Goal: Find specific page/section: Find specific page/section

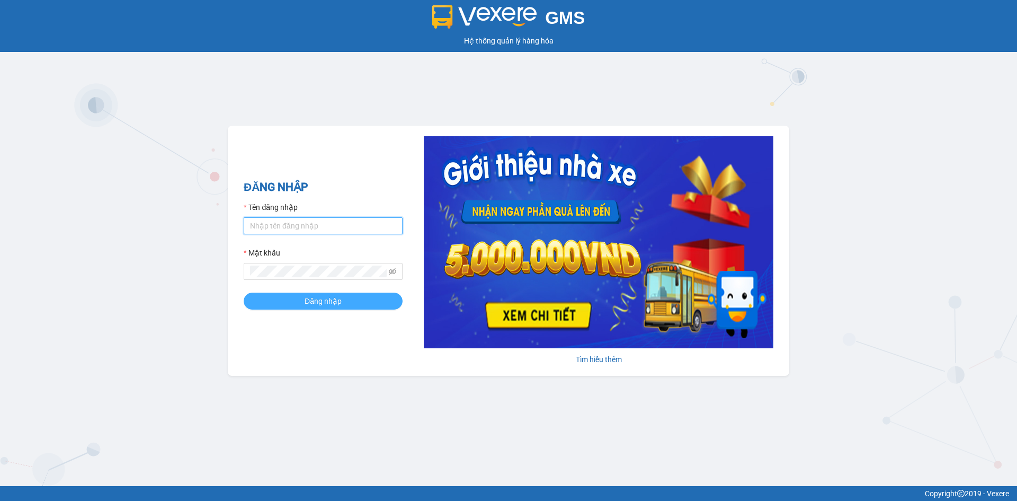
type input "hoanganh.ducphatth"
click at [324, 299] on span "Đăng nhập" at bounding box center [323, 301] width 37 height 12
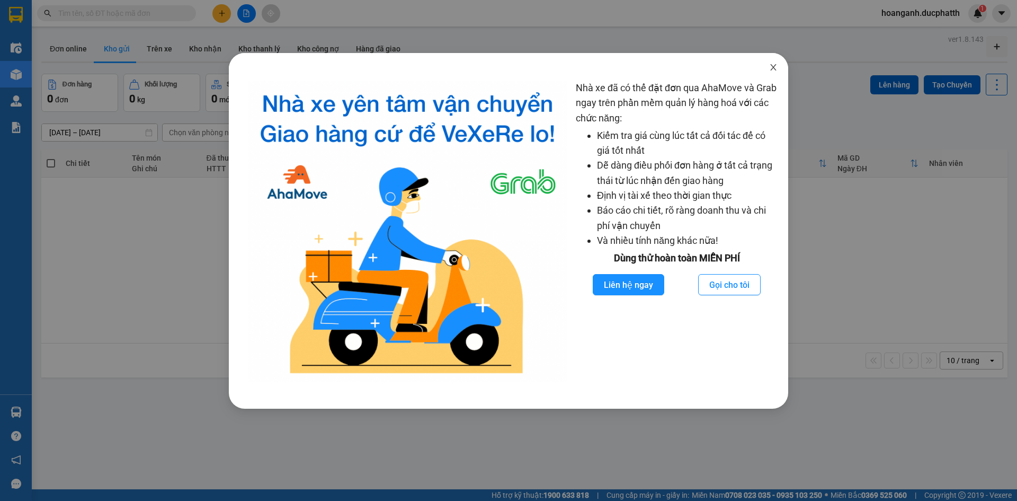
click at [777, 67] on icon "close" at bounding box center [773, 67] width 8 height 8
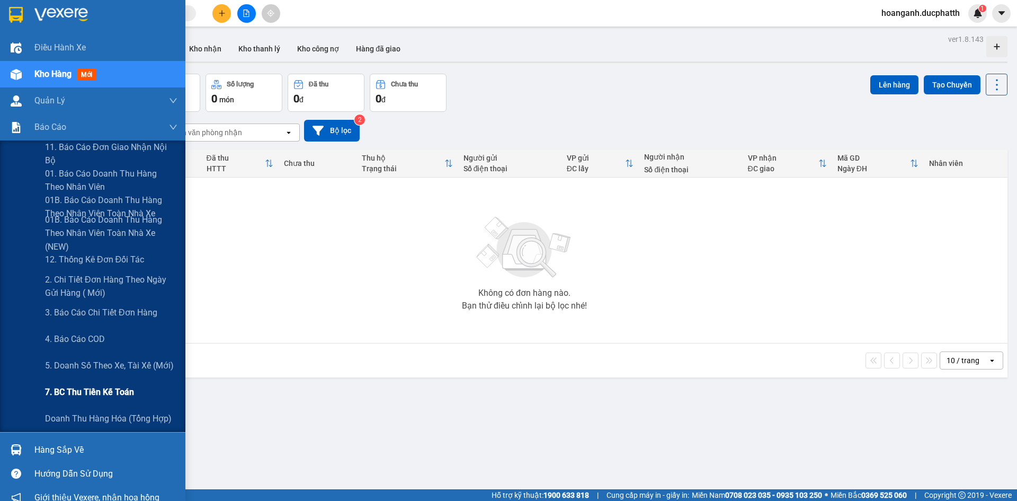
click at [88, 393] on span "7. BC thu tiền kế toán" at bounding box center [89, 391] width 89 height 13
